Goal: Navigation & Orientation: Find specific page/section

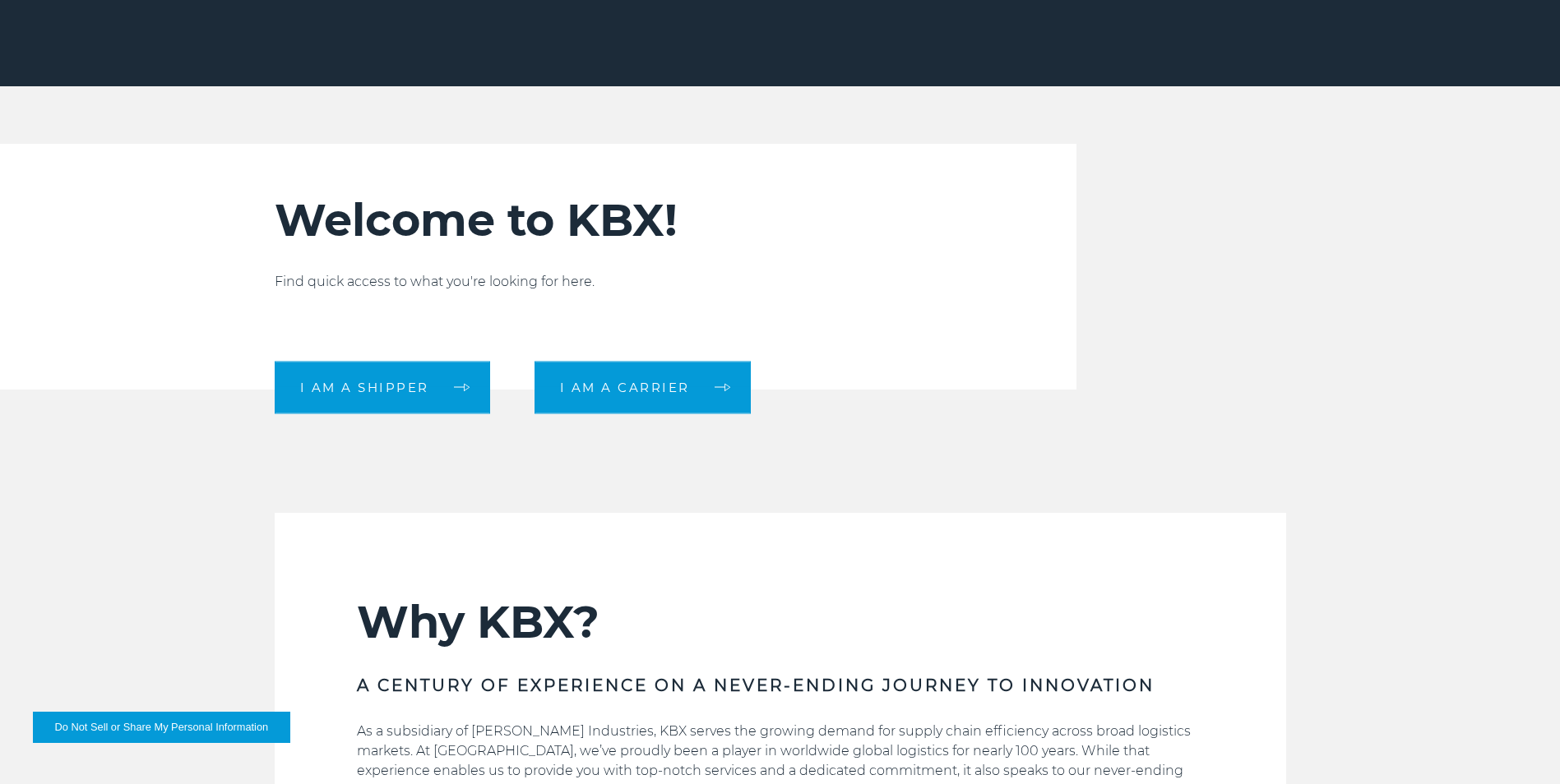
scroll to position [329, 0]
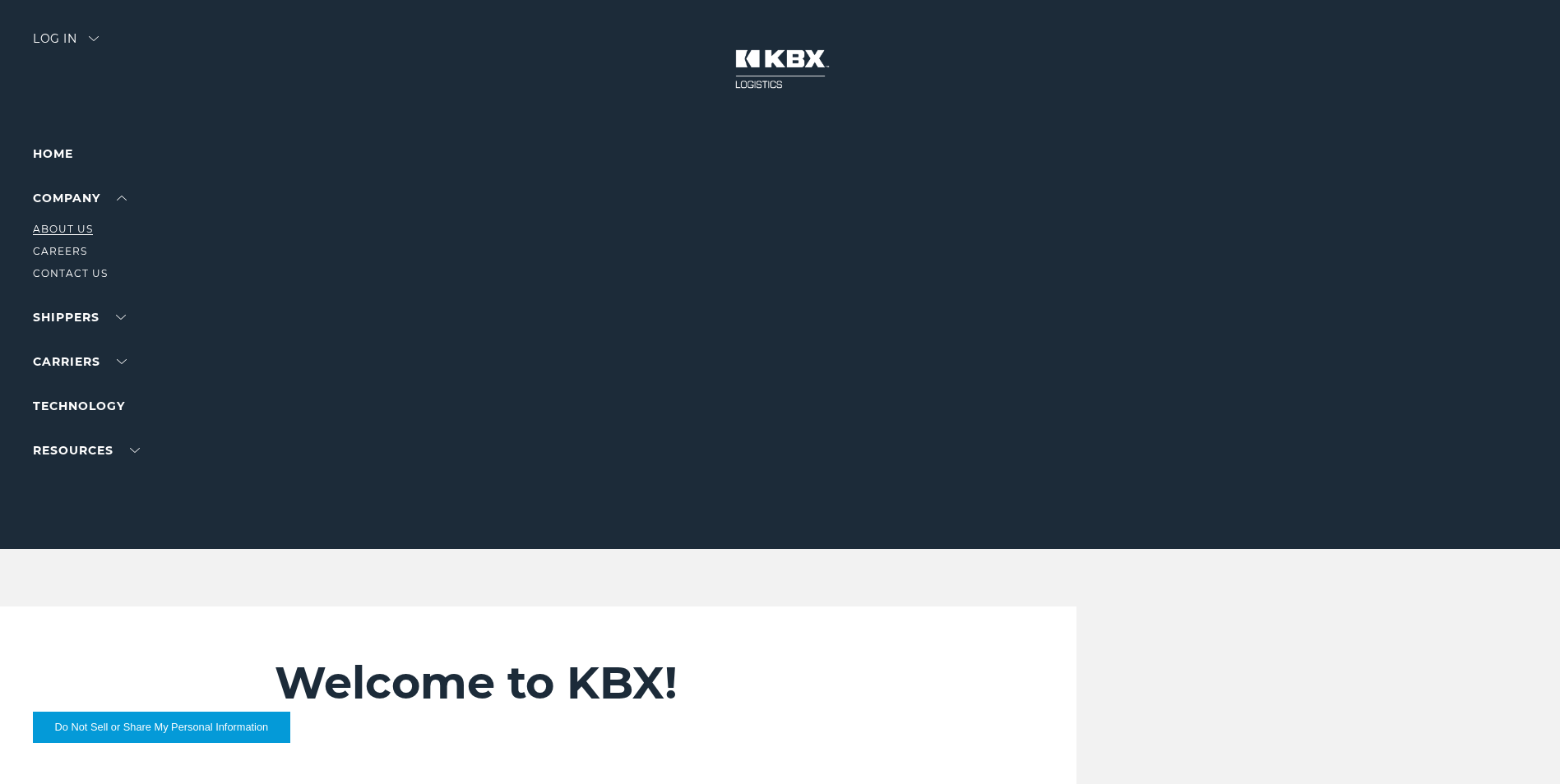
click at [70, 233] on link "About Us" at bounding box center [62, 229] width 60 height 12
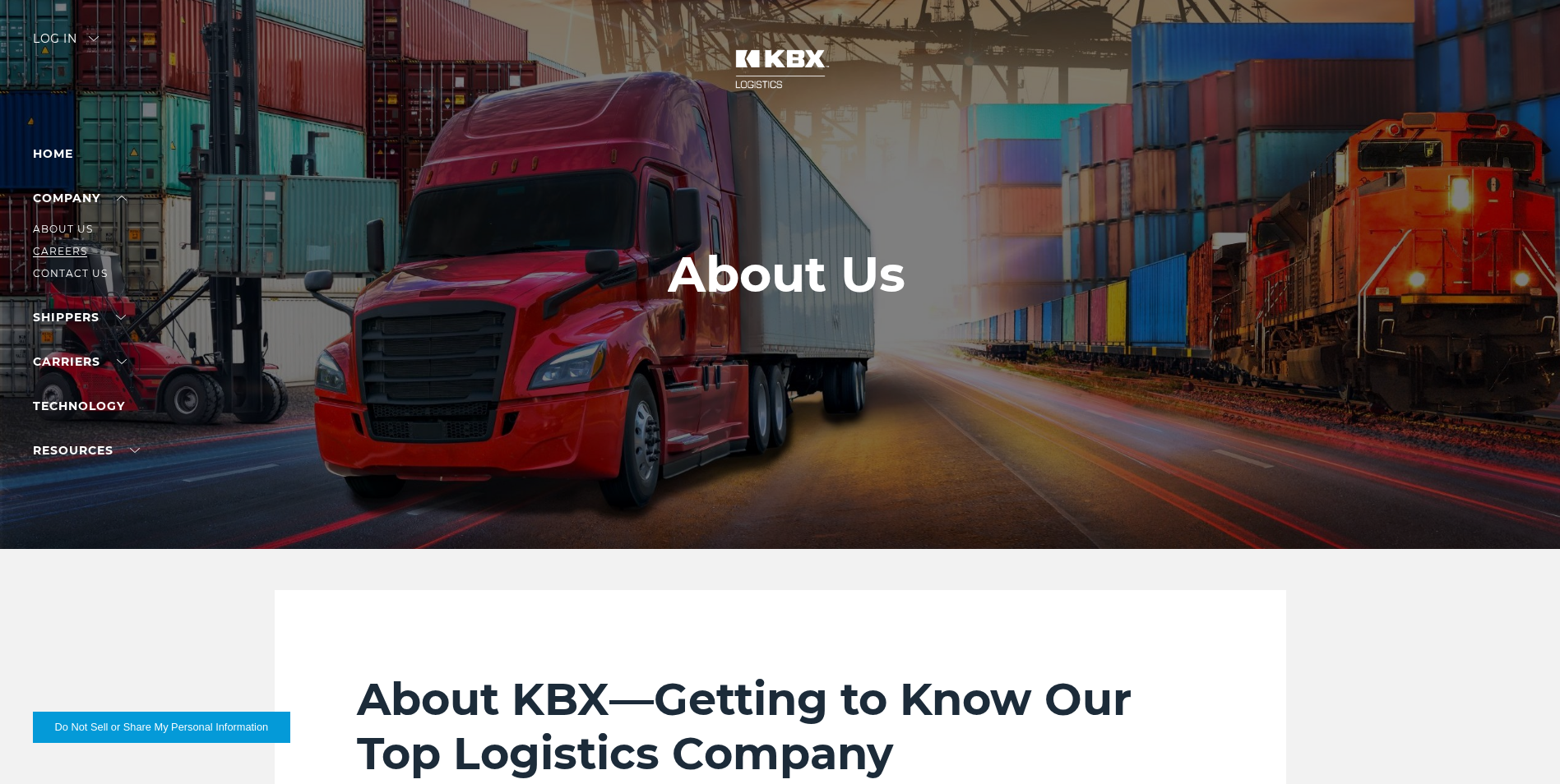
click at [56, 247] on link "Careers" at bounding box center [60, 251] width 54 height 12
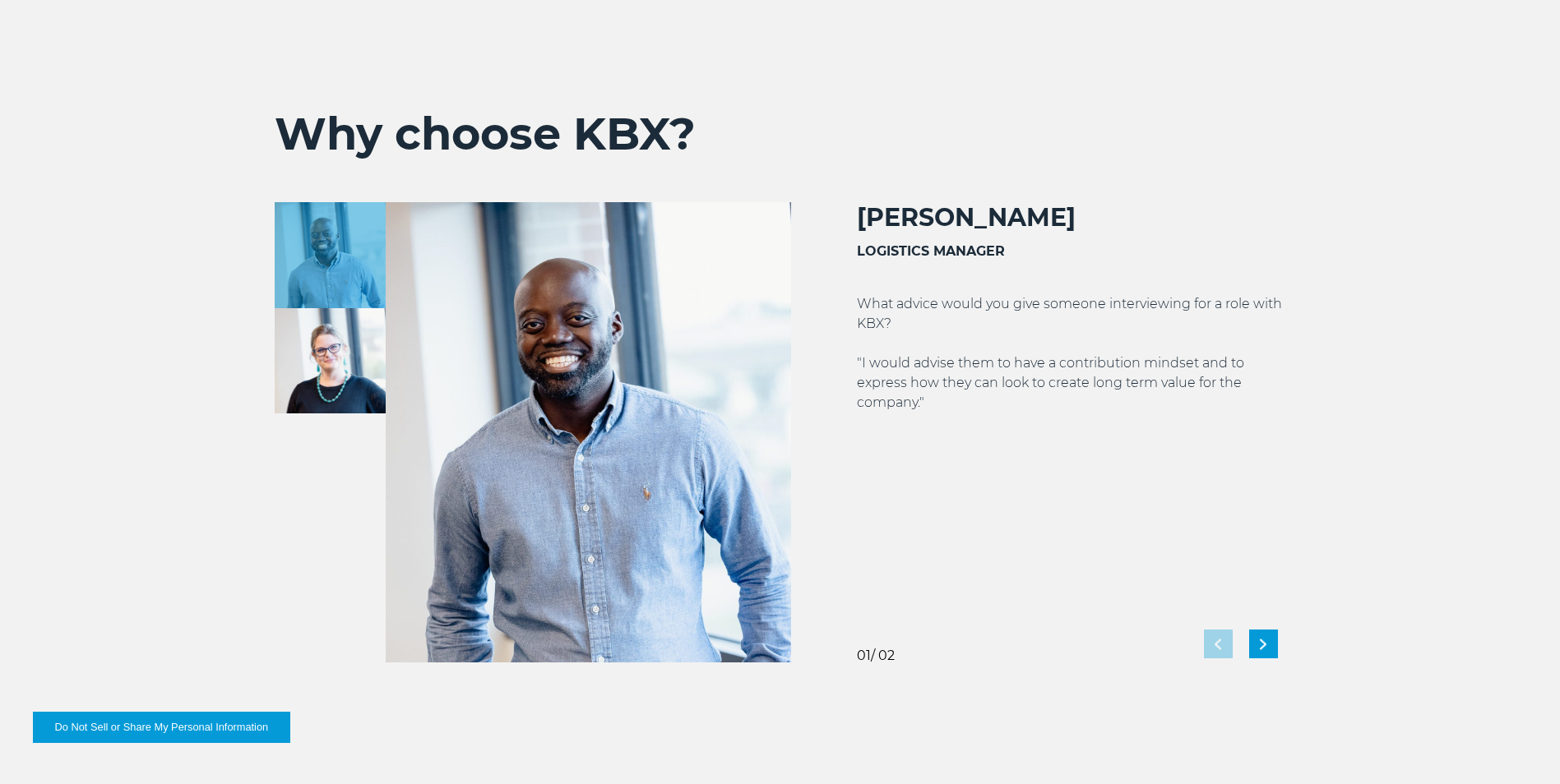
scroll to position [2877, 0]
click at [1270, 641] on div "Next slide" at bounding box center [1263, 643] width 28 height 28
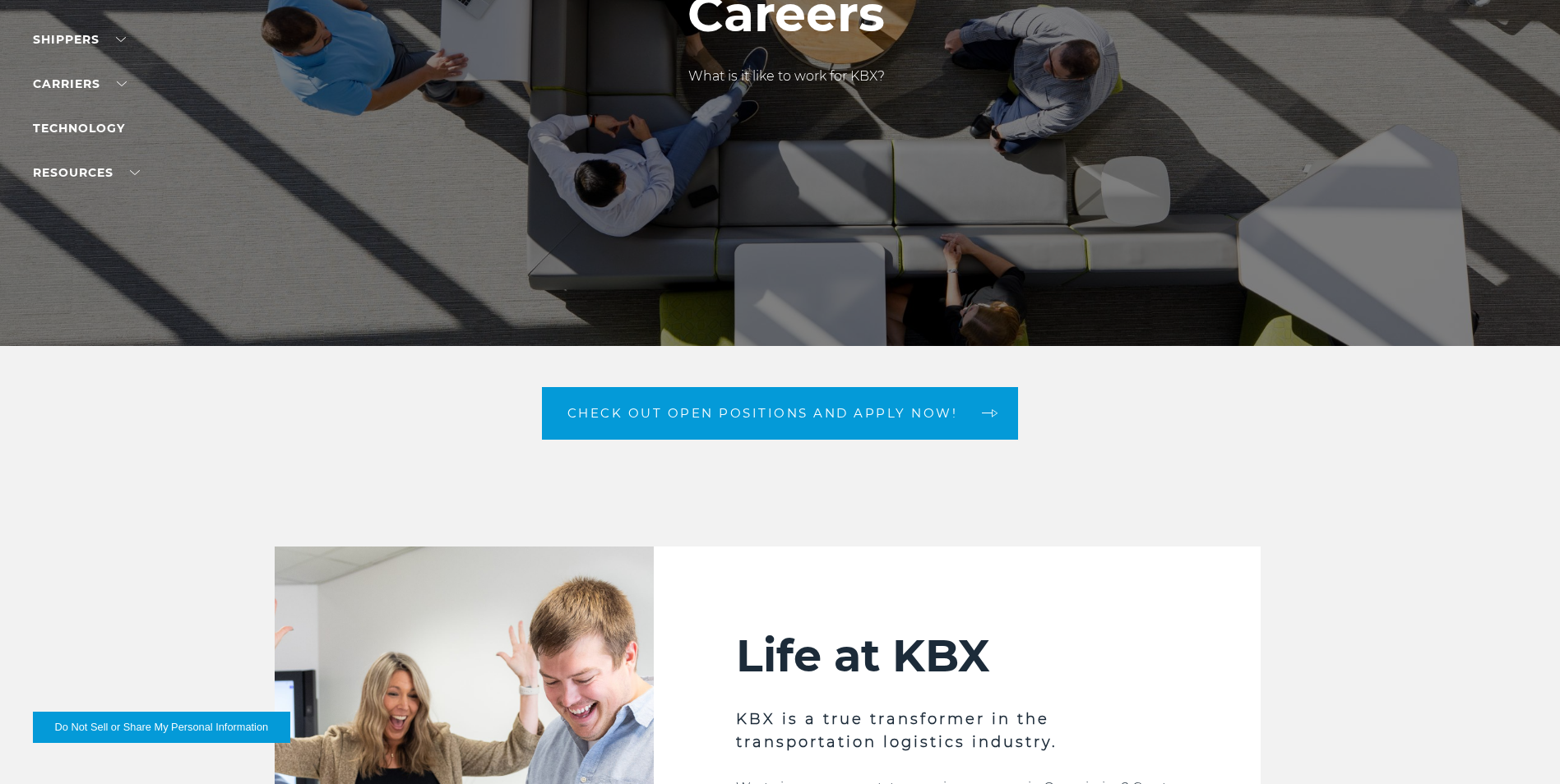
scroll to position [0, 0]
